Goal: Task Accomplishment & Management: Manage account settings

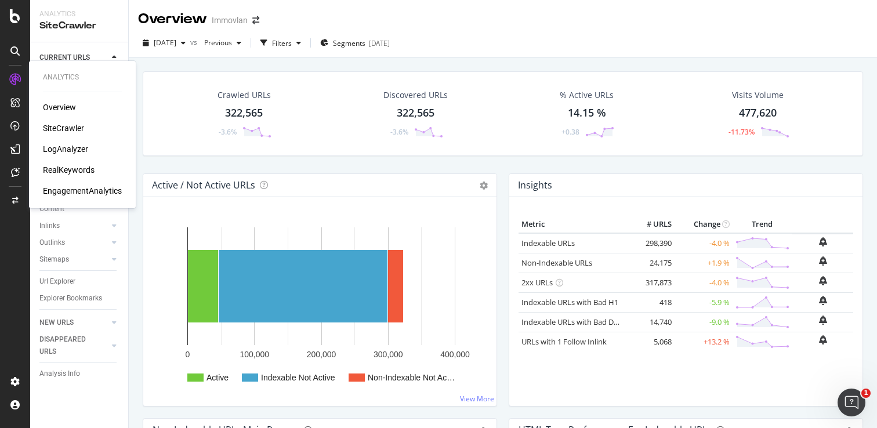
click at [14, 75] on icon at bounding box center [15, 80] width 12 height 12
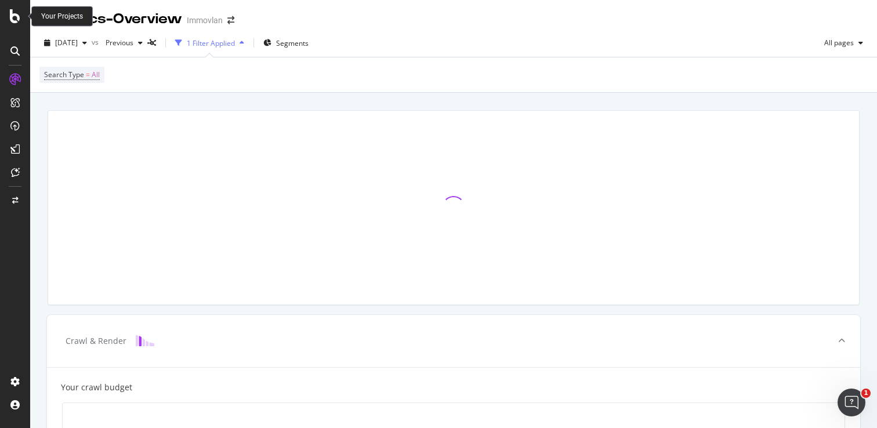
click at [14, 20] on icon at bounding box center [15, 16] width 10 height 14
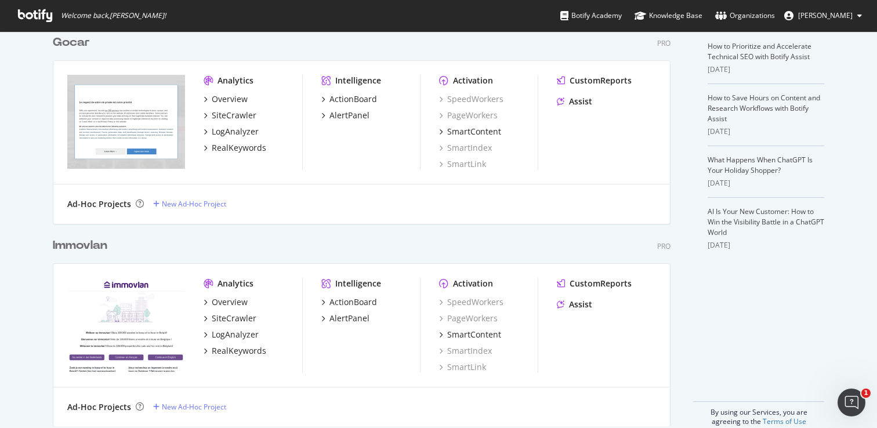
scroll to position [264, 0]
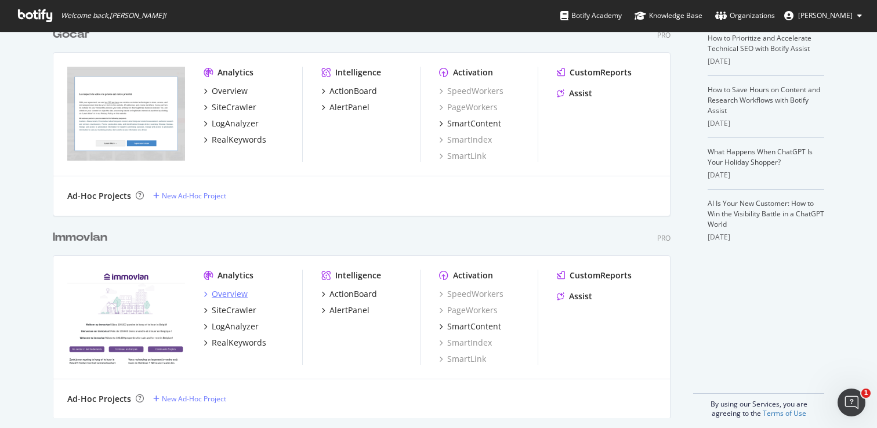
click at [230, 295] on div "Overview" at bounding box center [230, 294] width 36 height 12
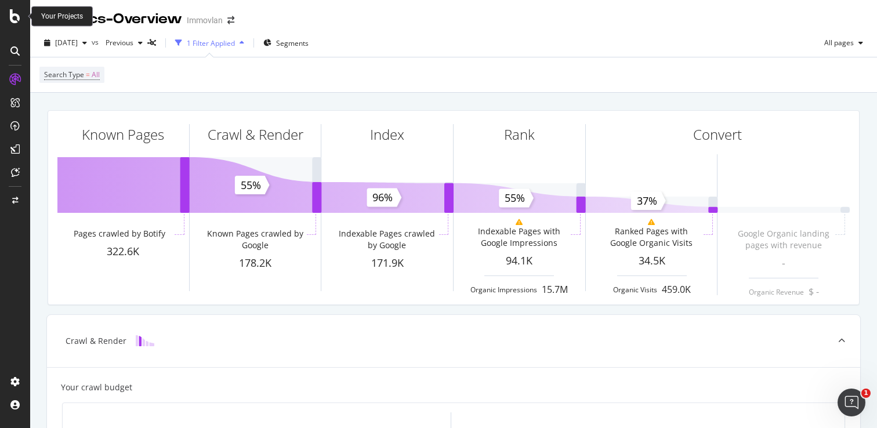
click at [24, 19] on div at bounding box center [15, 16] width 28 height 14
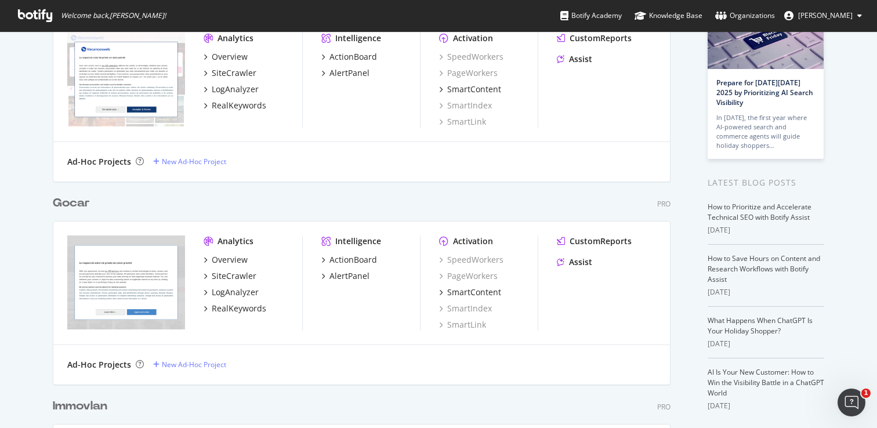
scroll to position [214, 0]
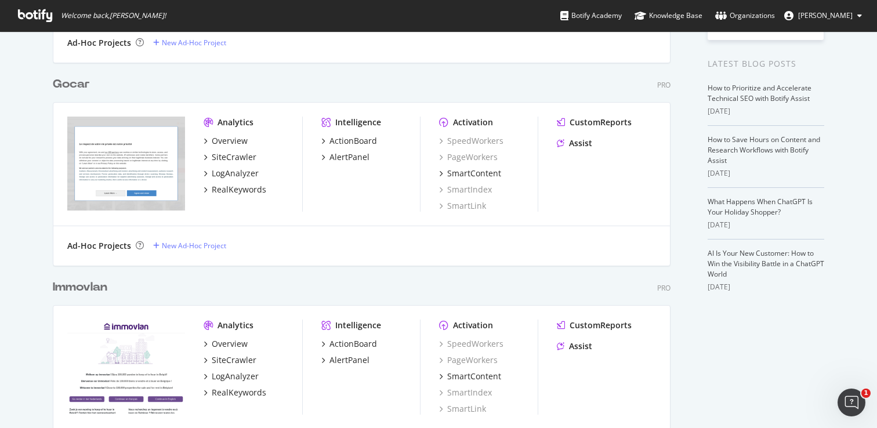
click at [84, 285] on div "Immovlan" at bounding box center [80, 287] width 55 height 17
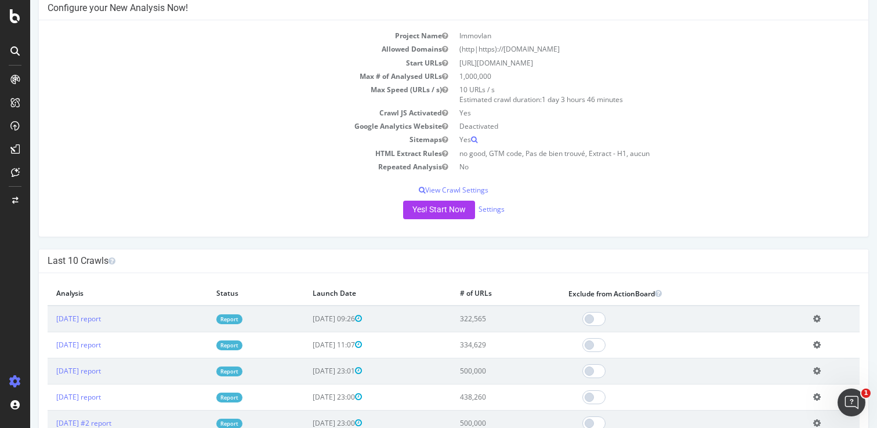
scroll to position [52, 0]
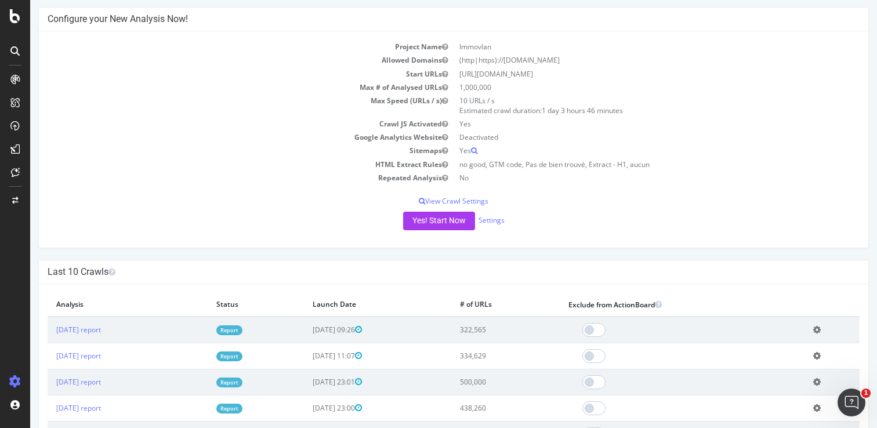
click at [437, 210] on div "Project Name Immovlan Allowed Domains (http|https)://[DOMAIN_NAME] Start URLs […" at bounding box center [453, 139] width 829 height 216
click at [441, 219] on button "Yes! Start Now" at bounding box center [439, 221] width 72 height 19
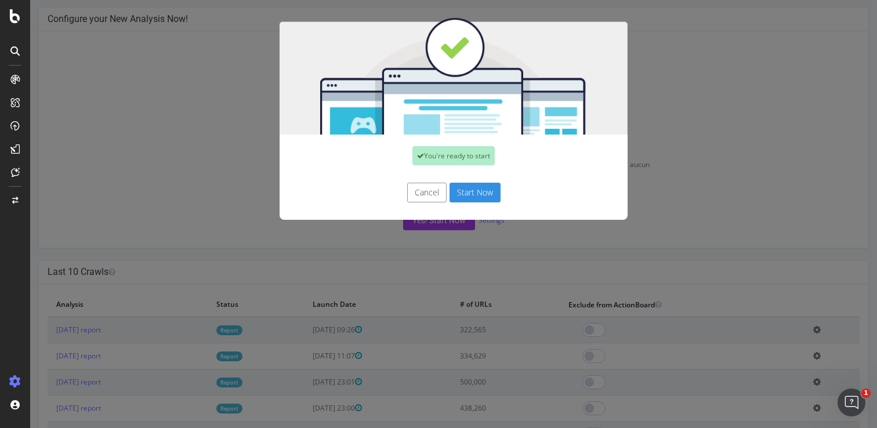
click at [477, 190] on button "Start Now" at bounding box center [474, 193] width 51 height 20
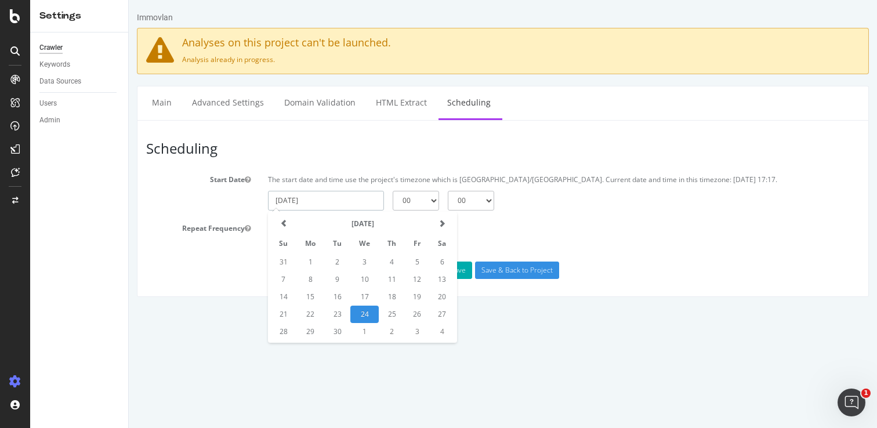
click at [358, 204] on input "[DATE]" at bounding box center [326, 201] width 116 height 20
click at [416, 330] on td "3" at bounding box center [417, 331] width 24 height 17
type input "[DATE]"
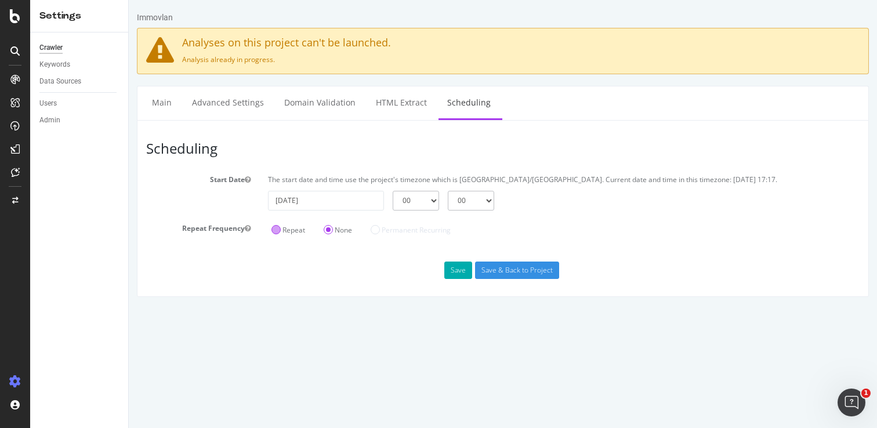
click at [284, 224] on div "Repeat" at bounding box center [288, 228] width 41 height 19
click at [275, 227] on label "Repeat" at bounding box center [288, 230] width 34 height 10
click at [129, 0] on input "Repeat" at bounding box center [129, 0] width 0 height 0
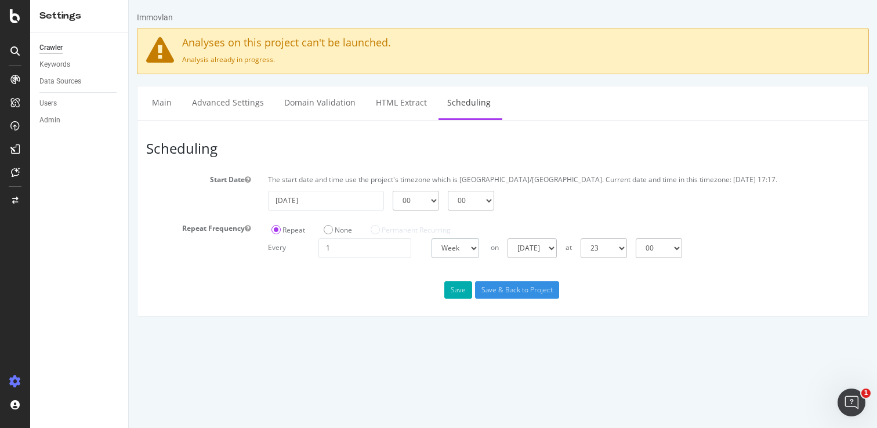
click at [464, 251] on select "Day Week Month" at bounding box center [455, 248] width 48 height 20
select select "4"
click at [431, 238] on select "Day Week Month" at bounding box center [455, 248] width 48 height 20
click at [621, 251] on select "Day of the month [DATE] of the month [DATE] of the month [DATE] of the month [D…" at bounding box center [586, 248] width 92 height 20
select select "5"
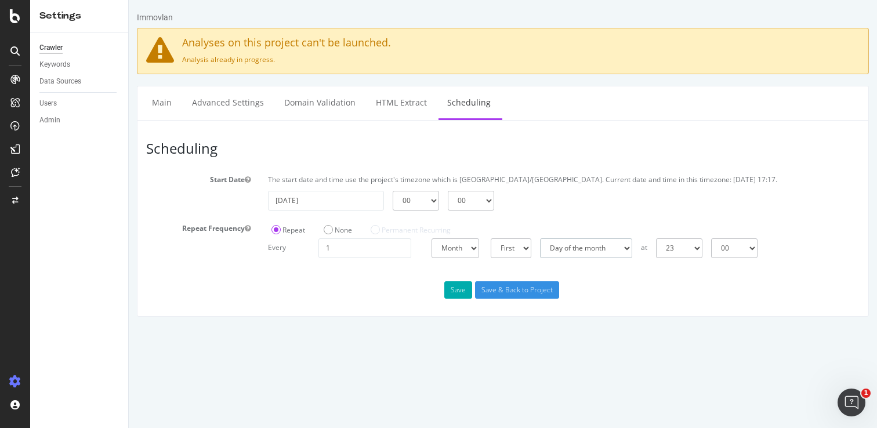
click at [540, 238] on select "Day of the month [DATE] of the month [DATE] of the month [DATE] of the month [D…" at bounding box center [586, 248] width 92 height 20
click at [691, 251] on select "00 01 02 03 04 05 06 07 08 09 10 11 12 13 14 15 16 17 18 19 20 21 22 23" at bounding box center [679, 248] width 46 height 20
select select "10"
click at [656, 238] on select "00 01 02 03 04 05 06 07 08 09 10 11 12 13 14 15 16 17 18 19 20 21 22 23" at bounding box center [679, 248] width 46 height 20
click at [669, 281] on div "Save Save & Back to Project" at bounding box center [502, 289] width 731 height 17
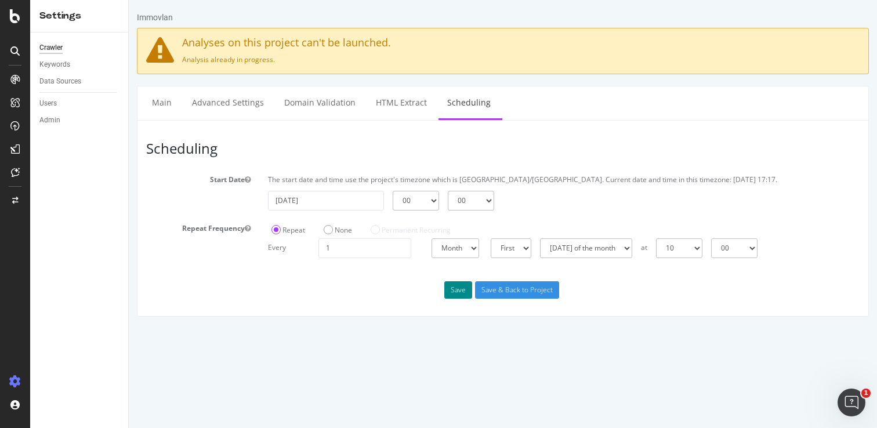
click at [461, 288] on button "Save" at bounding box center [458, 289] width 28 height 17
